Goal: Check status: Check status

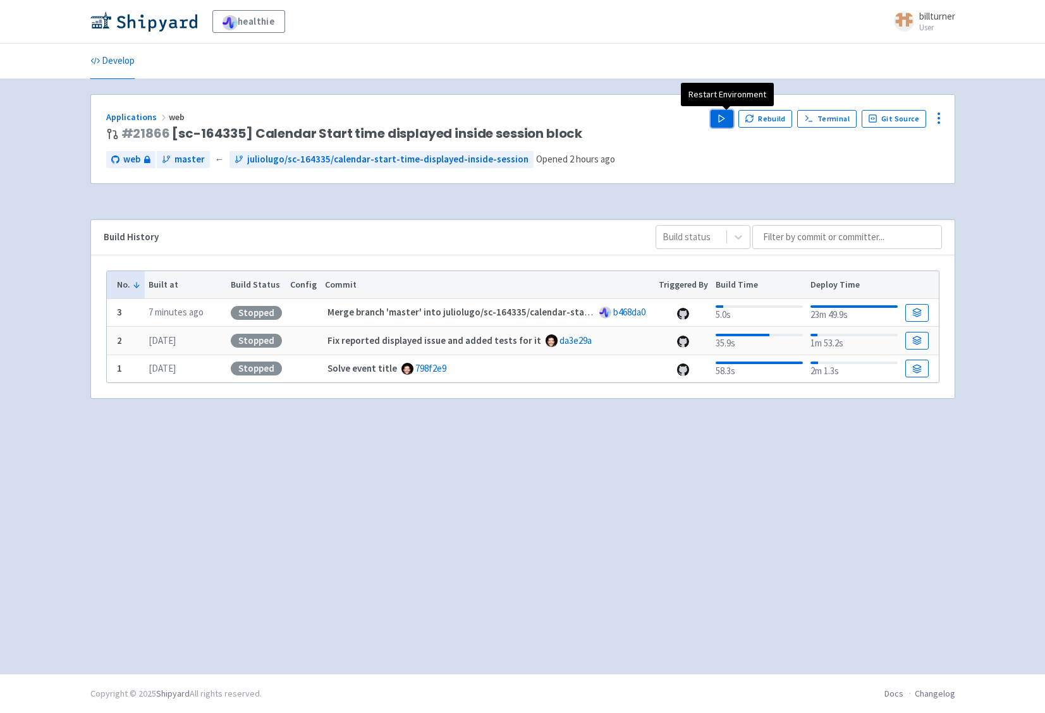
click at [726, 113] on button "Play" at bounding box center [721, 119] width 23 height 18
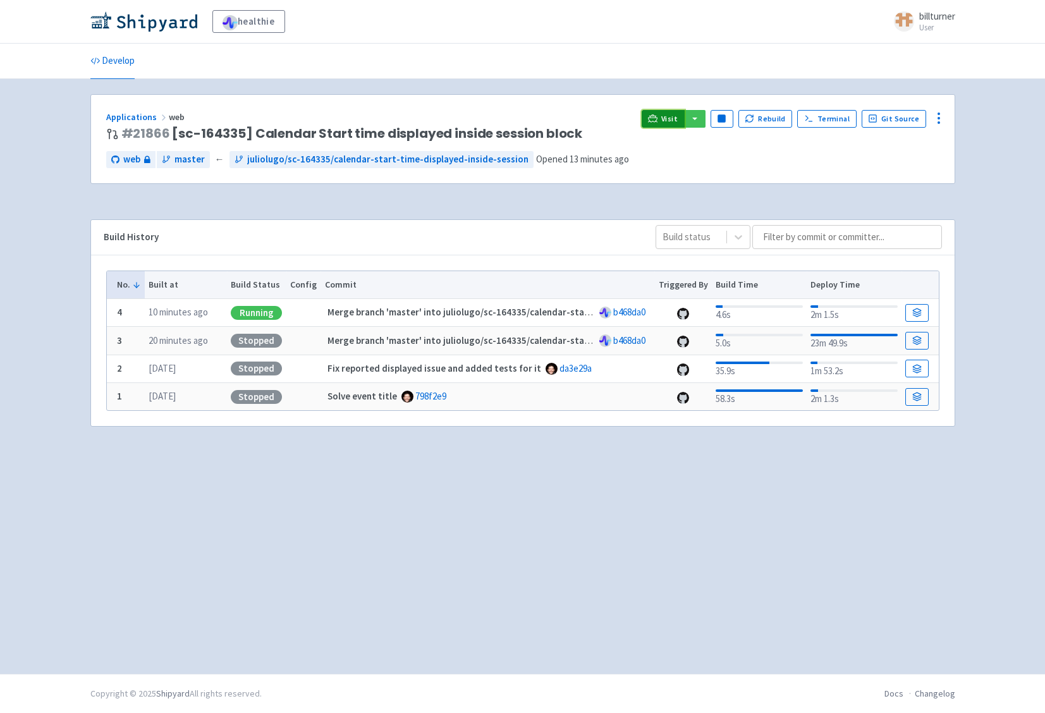
click at [664, 119] on link "Visit" at bounding box center [663, 119] width 43 height 18
